Goal: Browse casually: Explore the website without a specific task or goal

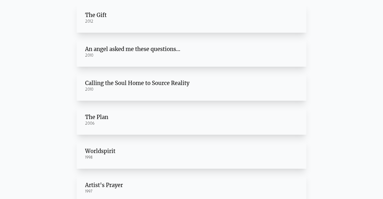
scroll to position [21, 0]
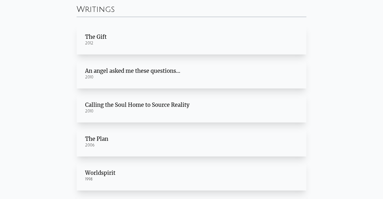
click at [93, 108] on div "Calling the Soul Home to Source Reality" at bounding box center [191, 104] width 213 height 7
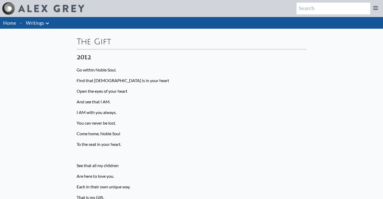
click at [10, 14] on img at bounding box center [8, 8] width 13 height 13
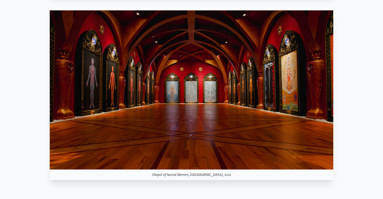
scroll to position [459, 0]
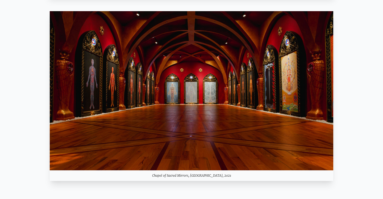
click at [106, 123] on img at bounding box center [191, 90] width 283 height 159
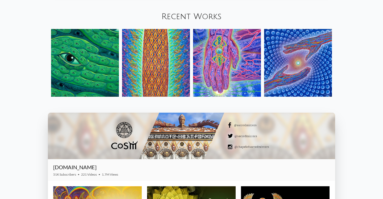
scroll to position [650, 0]
click at [24, 125] on div "Your browser does not support the video tag. Mystic Visionary Artist, co-founde…" at bounding box center [191, 28] width 383 height 1323
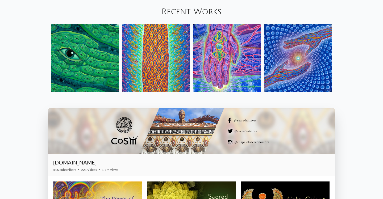
scroll to position [655, 0]
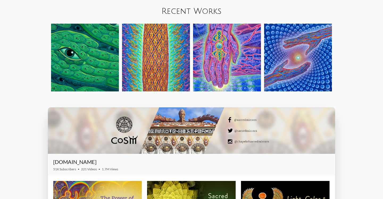
click at [188, 9] on link "Recent Works" at bounding box center [191, 11] width 60 height 9
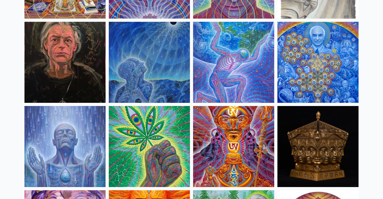
scroll to position [713, 0]
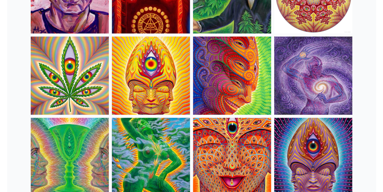
scroll to position [960, 0]
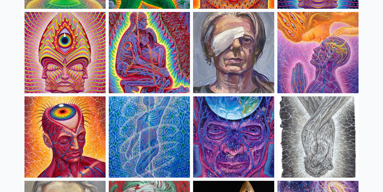
scroll to position [1147, 0]
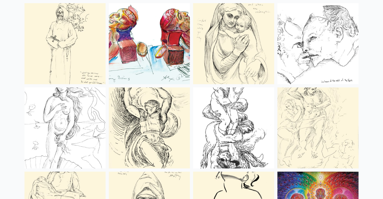
scroll to position [2080, 0]
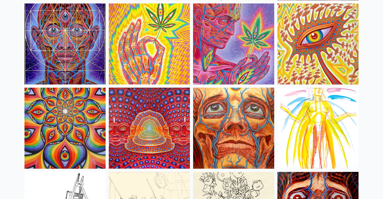
scroll to position [2333, 0]
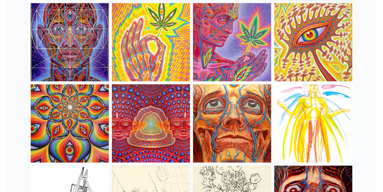
scroll to position [2335, 0]
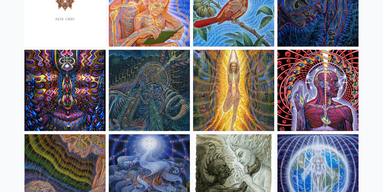
scroll to position [3304, 0]
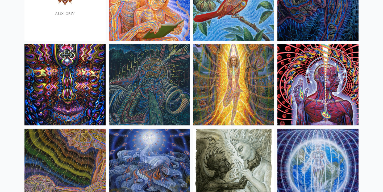
click at [149, 82] on img at bounding box center [149, 84] width 81 height 81
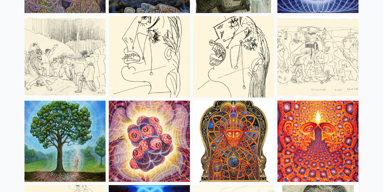
scroll to position [3501, 0]
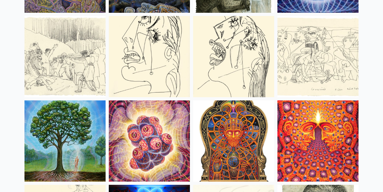
click at [52, 65] on img at bounding box center [64, 56] width 81 height 81
click at [6, 64] on div "Home · Art Anatomical Drawings Fire & Eyes Lightbody" at bounding box center [191, 125] width 383 height 7219
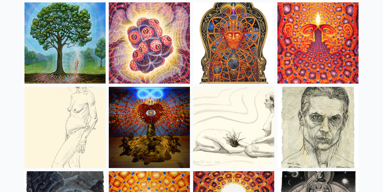
scroll to position [3636, 0]
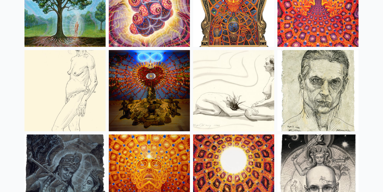
click at [49, 88] on img at bounding box center [64, 90] width 81 height 81
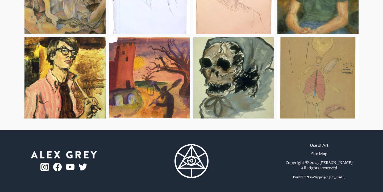
scroll to position [7106, 0]
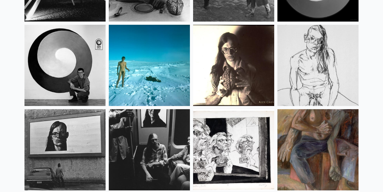
scroll to position [6858, 0]
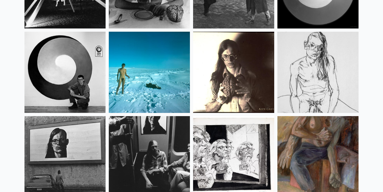
click at [120, 56] on img at bounding box center [149, 72] width 81 height 81
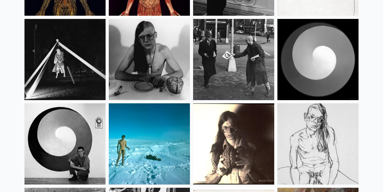
scroll to position [6792, 0]
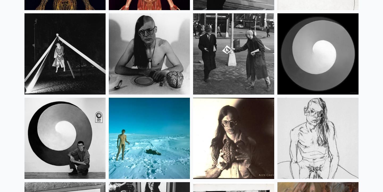
click at [345, 56] on img at bounding box center [317, 53] width 81 height 81
click at [76, 114] on img at bounding box center [64, 138] width 81 height 81
click at [60, 55] on img at bounding box center [64, 53] width 81 height 81
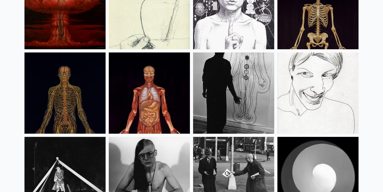
scroll to position [6611, 0]
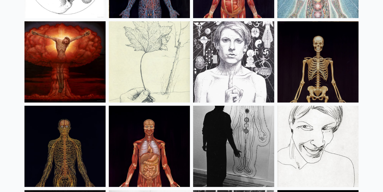
scroll to position [6604, 0]
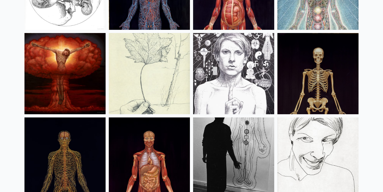
click at [72, 65] on img at bounding box center [64, 73] width 81 height 81
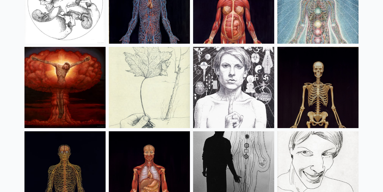
scroll to position [6557, 0]
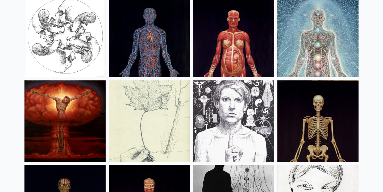
click at [132, 125] on img at bounding box center [149, 120] width 81 height 81
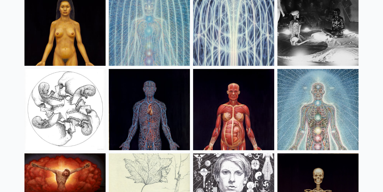
scroll to position [6547, 0]
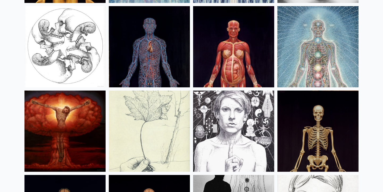
click at [300, 47] on img at bounding box center [317, 46] width 81 height 81
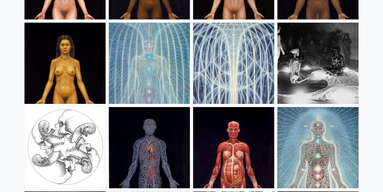
scroll to position [6438, 0]
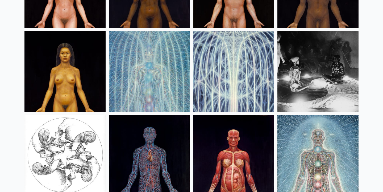
click at [318, 86] on img at bounding box center [317, 71] width 81 height 81
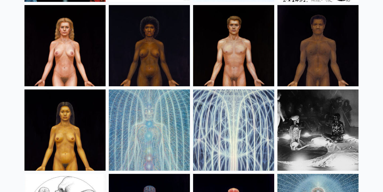
scroll to position [6366, 0]
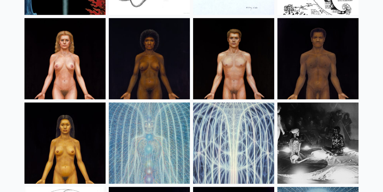
click at [212, 57] on img at bounding box center [233, 58] width 81 height 81
click at [314, 69] on img at bounding box center [317, 58] width 81 height 81
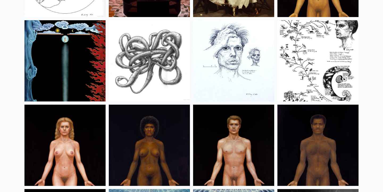
scroll to position [6264, 0]
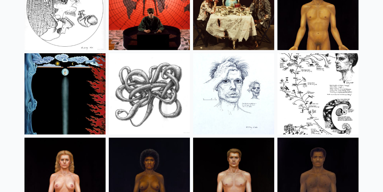
scroll to position [6236, 0]
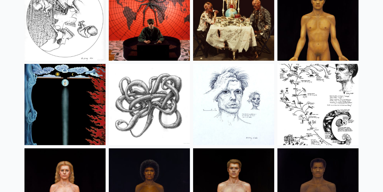
click at [56, 92] on img at bounding box center [64, 104] width 81 height 81
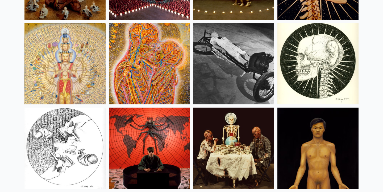
scroll to position [6105, 0]
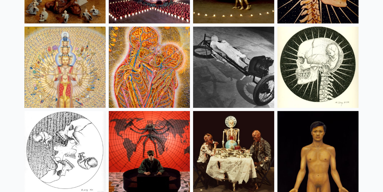
click at [164, 38] on img at bounding box center [149, 67] width 81 height 81
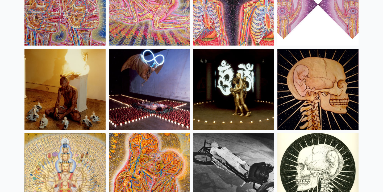
scroll to position [5933, 0]
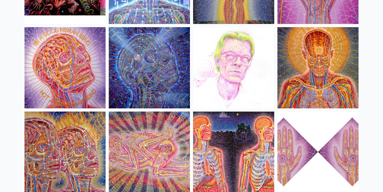
scroll to position [5850, 0]
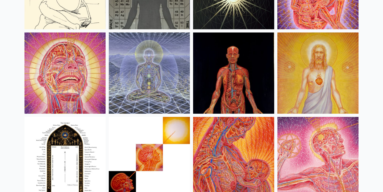
scroll to position [5588, 0]
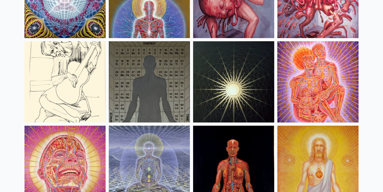
scroll to position [5496, 0]
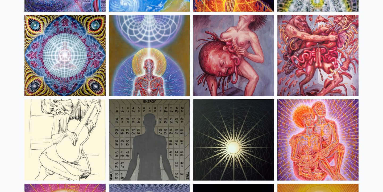
scroll to position [5404, 0]
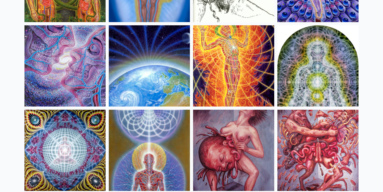
scroll to position [5322, 0]
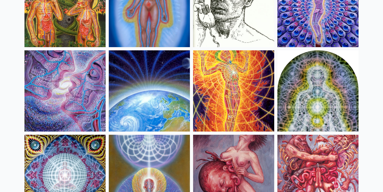
click at [54, 85] on img at bounding box center [64, 90] width 81 height 81
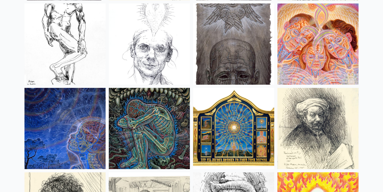
scroll to position [4347, 0]
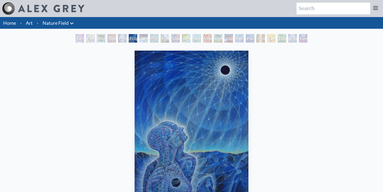
click at [87, 37] on div "Flesh of the Gods" at bounding box center [90, 38] width 9 height 9
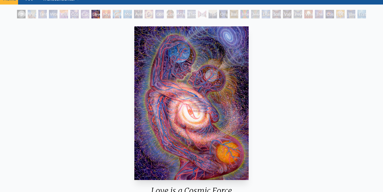
scroll to position [37, 0]
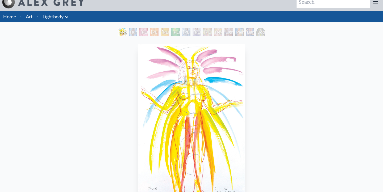
scroll to position [32, 0]
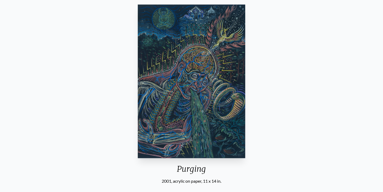
scroll to position [42, 0]
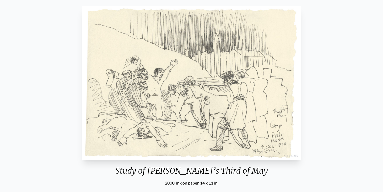
scroll to position [53, 0]
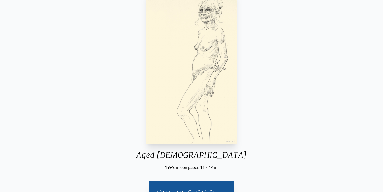
scroll to position [48, 0]
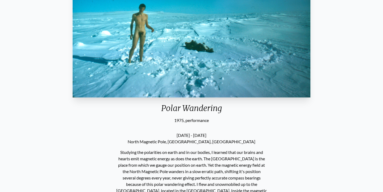
scroll to position [111, 0]
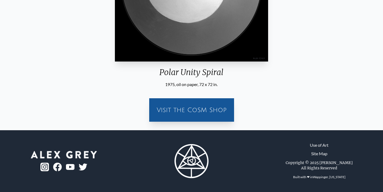
scroll to position [143, 0]
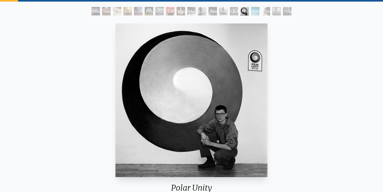
scroll to position [27, 0]
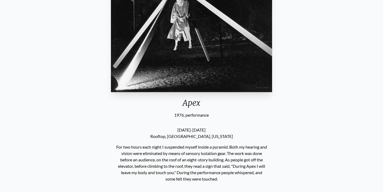
scroll to position [111, 0]
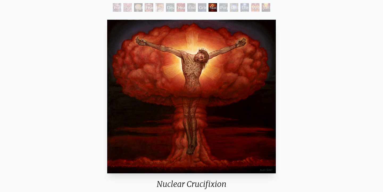
scroll to position [31, 0]
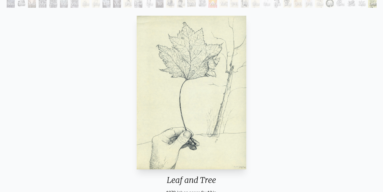
scroll to position [49, 0]
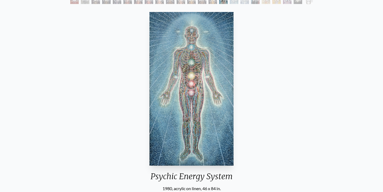
scroll to position [39, 0]
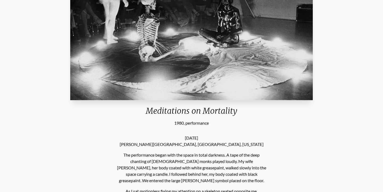
scroll to position [104, 0]
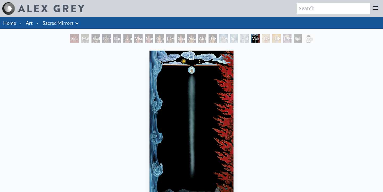
scroll to position [40, 0]
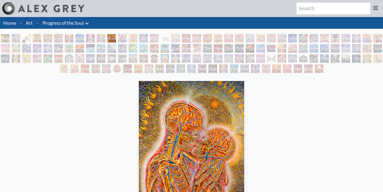
scroll to position [89, 0]
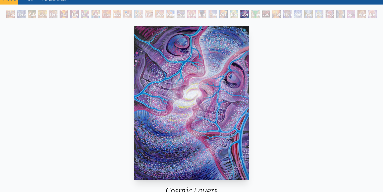
scroll to position [48, 0]
